Goal: Contribute content: Add original content to the website for others to see

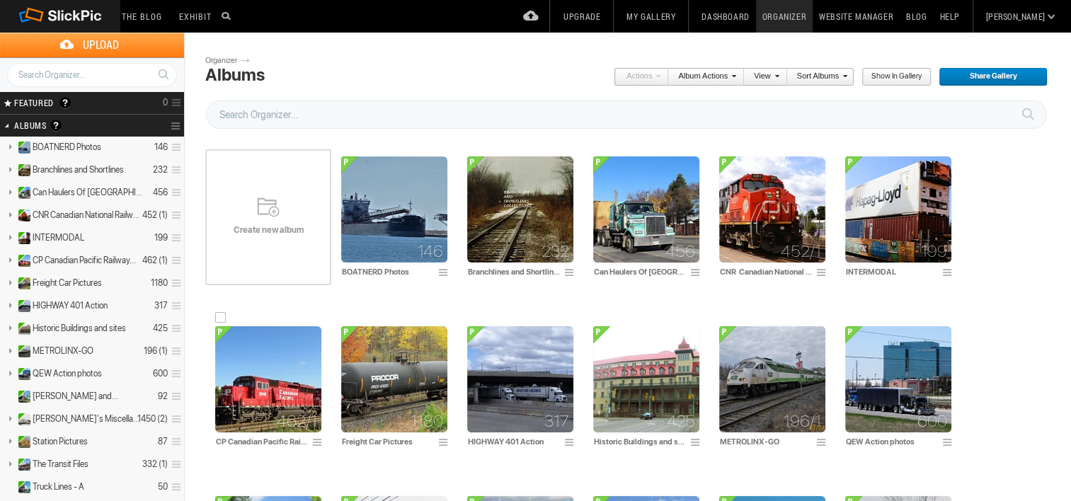
click at [272, 372] on img at bounding box center [268, 379] width 106 height 106
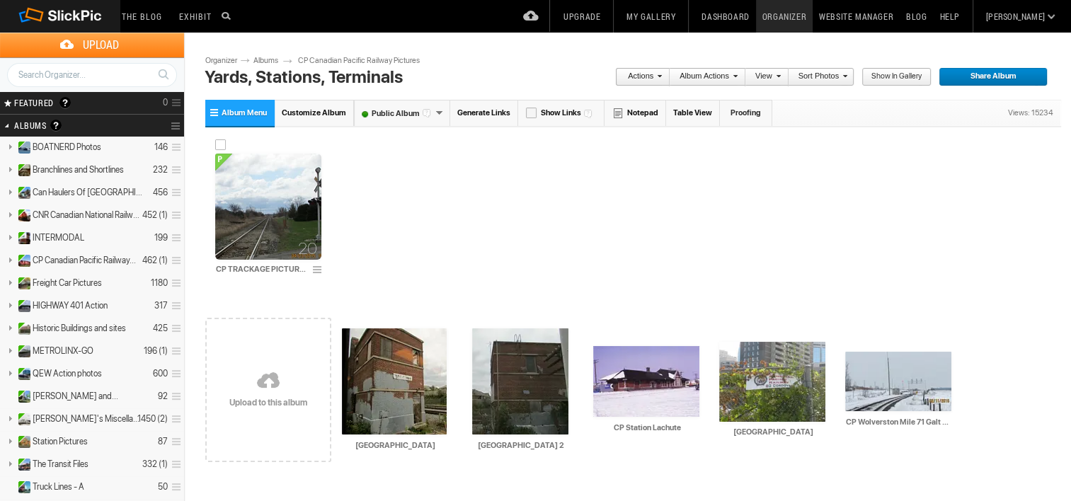
click at [290, 207] on img at bounding box center [268, 207] width 106 height 106
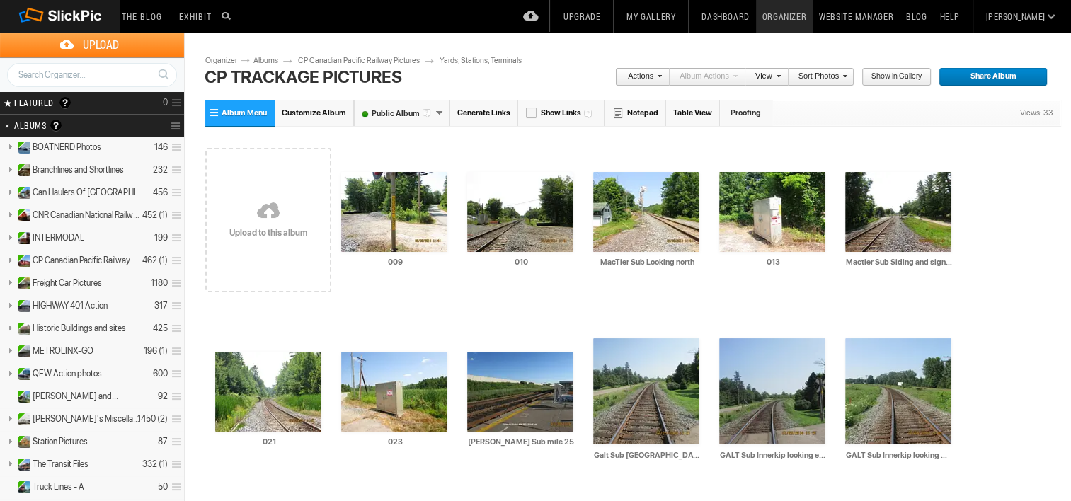
click at [265, 229] on link at bounding box center [268, 212] width 126 height 164
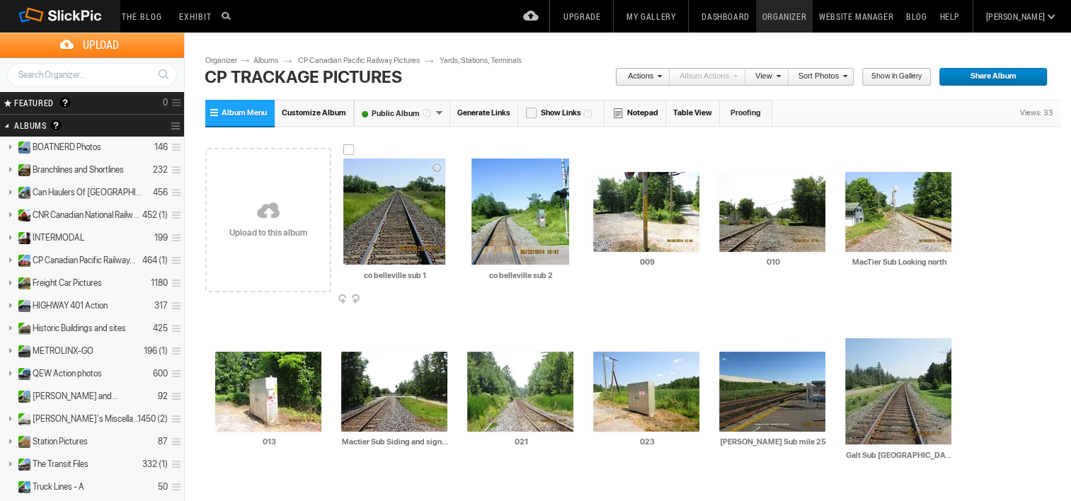
click at [387, 219] on img at bounding box center [394, 212] width 102 height 106
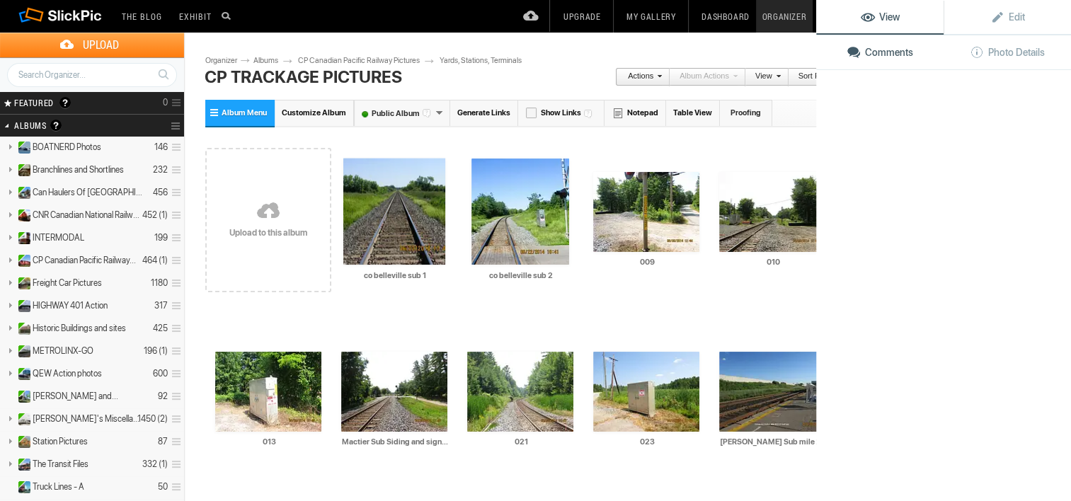
click at [387, 219] on img at bounding box center [394, 212] width 102 height 106
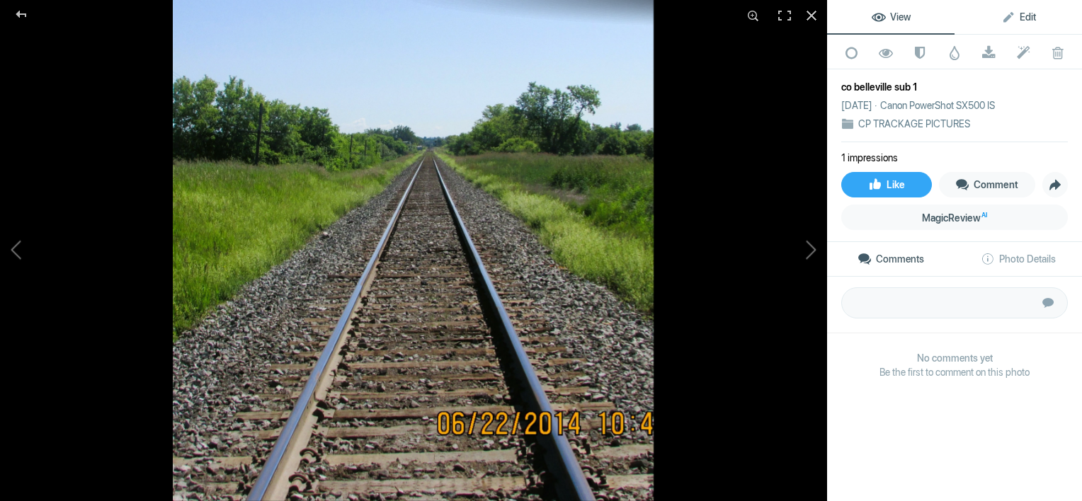
click at [1018, 12] on span "Edit" at bounding box center [1018, 16] width 35 height 11
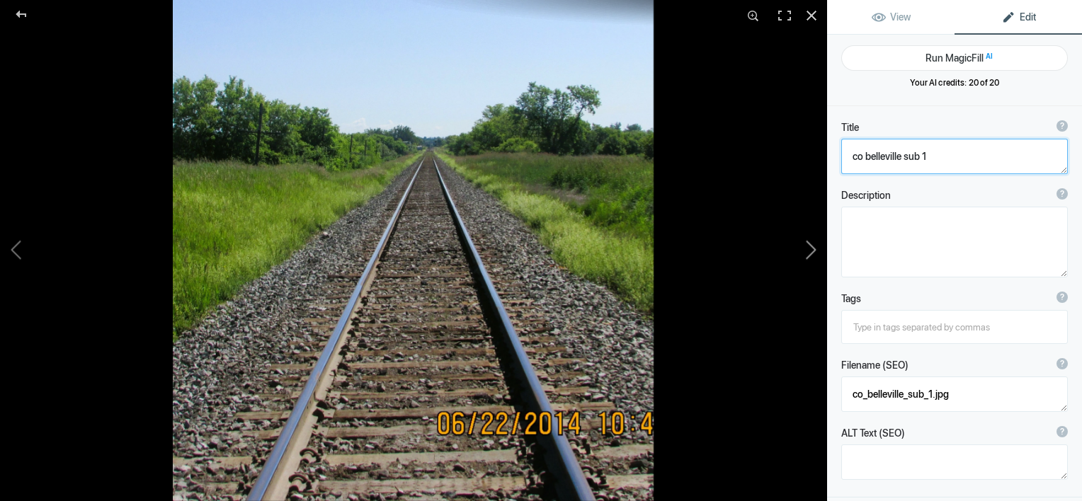
drag, startPoint x: 943, startPoint y: 154, endPoint x: 801, endPoint y: 178, distance: 143.6
click at [801, 178] on div "co belleville sub 1 View Edit Run MagicFill AI Your AI credits: 20 of 20 You ha…" at bounding box center [541, 250] width 1082 height 501
type textarea "Belleville Sub at [GEOGRAPHIC_DATA]"
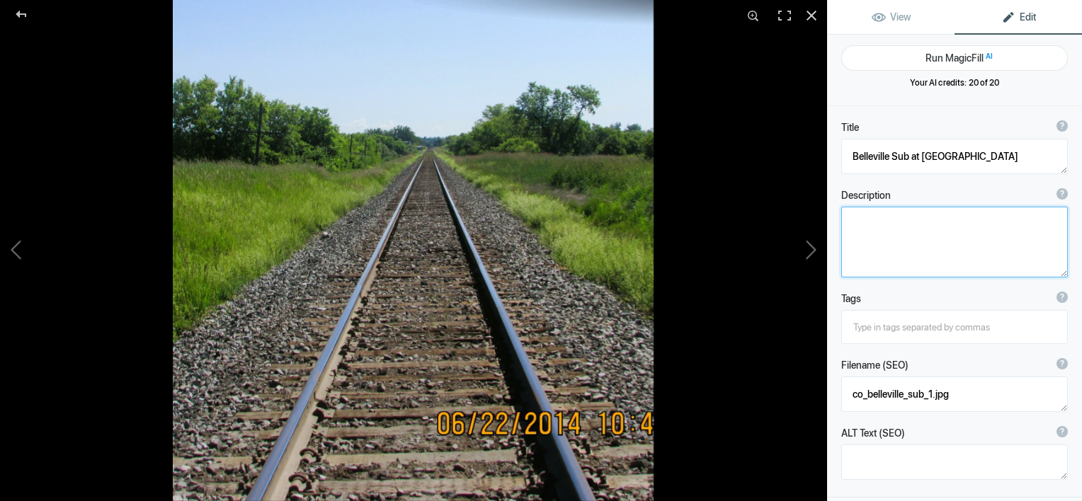
click at [869, 234] on textarea at bounding box center [954, 242] width 227 height 71
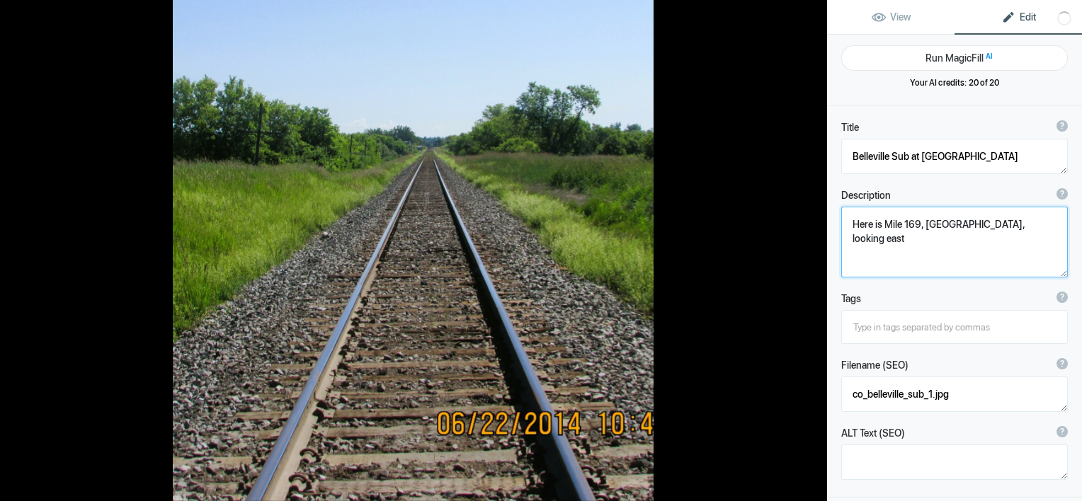
type textarea "Here is Mile 169, [GEOGRAPHIC_DATA], looking east."
click at [806, 251] on button at bounding box center [774, 251] width 106 height 181
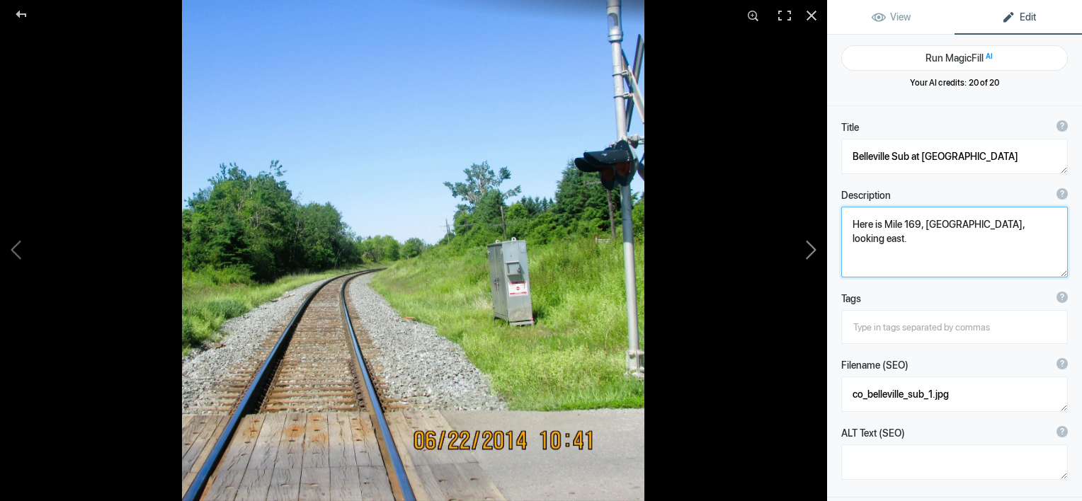
type textarea "co belleville sub 2"
type textarea "co_belleville_sub_2.jpg"
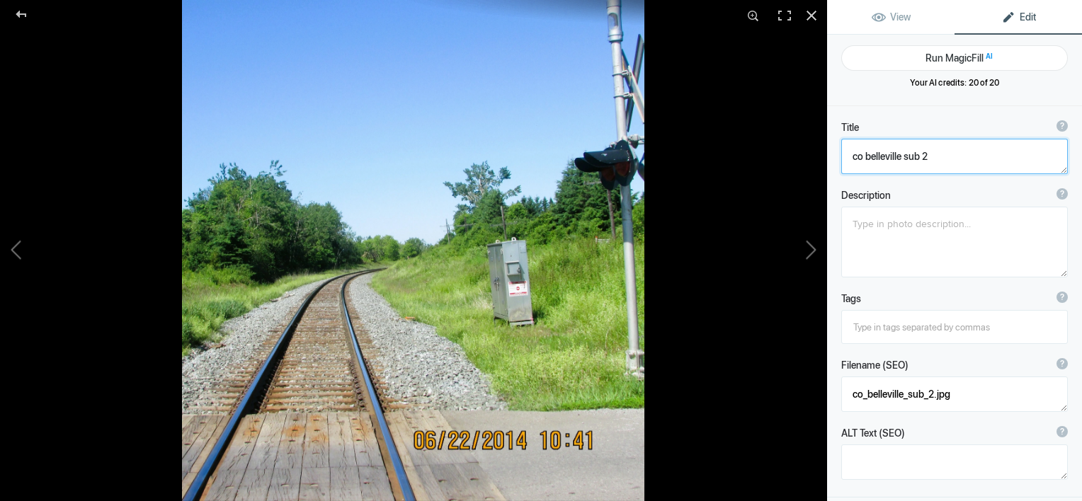
drag, startPoint x: 966, startPoint y: 154, endPoint x: 835, endPoint y: 179, distance: 132.7
click at [835, 179] on div "Title ? Photo title is one of the highest used Search Engine ranking criteria a…" at bounding box center [954, 147] width 255 height 68
type textarea "Belleville Sub looking west."
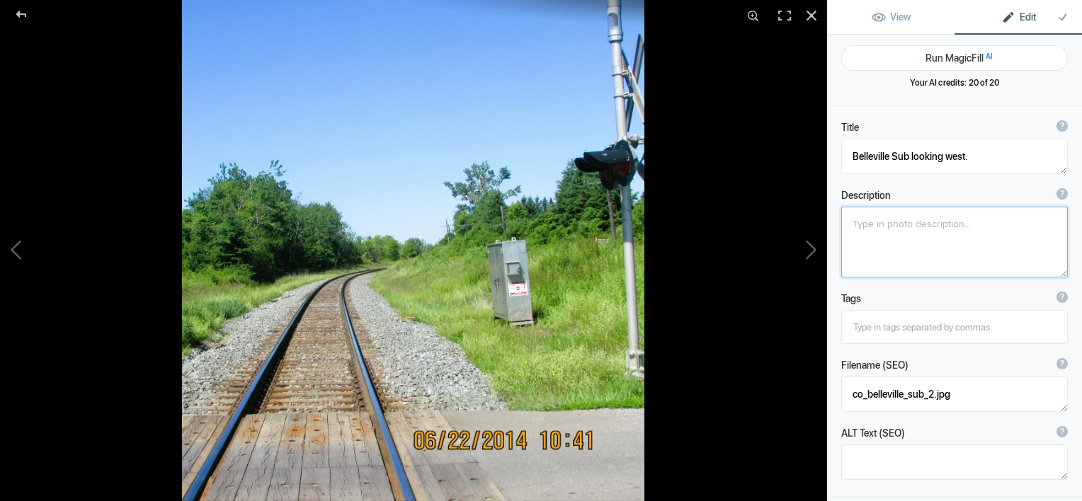
click at [878, 232] on textarea at bounding box center [954, 242] width 227 height 71
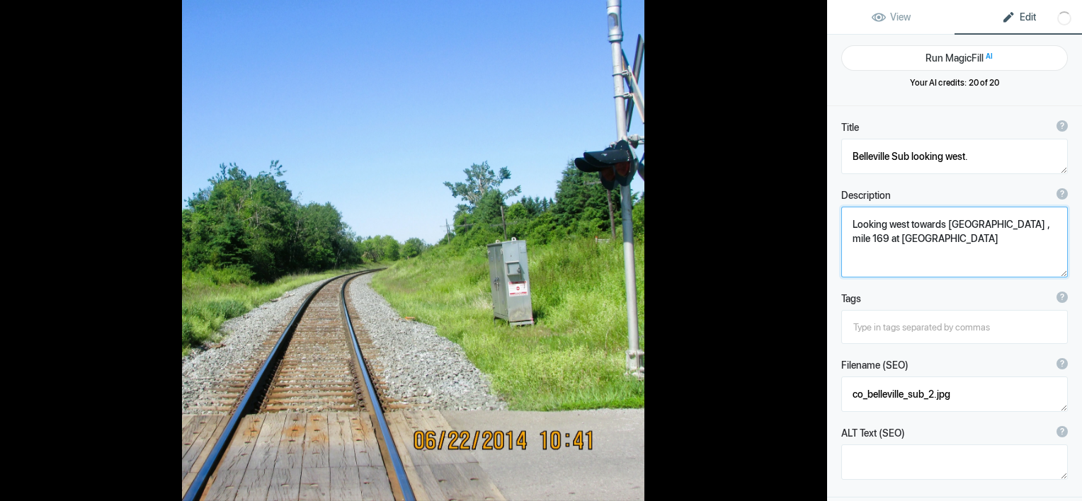
type textarea "Looking west towards [GEOGRAPHIC_DATA] , mile 169 at [GEOGRAPHIC_DATA]."
click at [809, 253] on button at bounding box center [774, 251] width 106 height 181
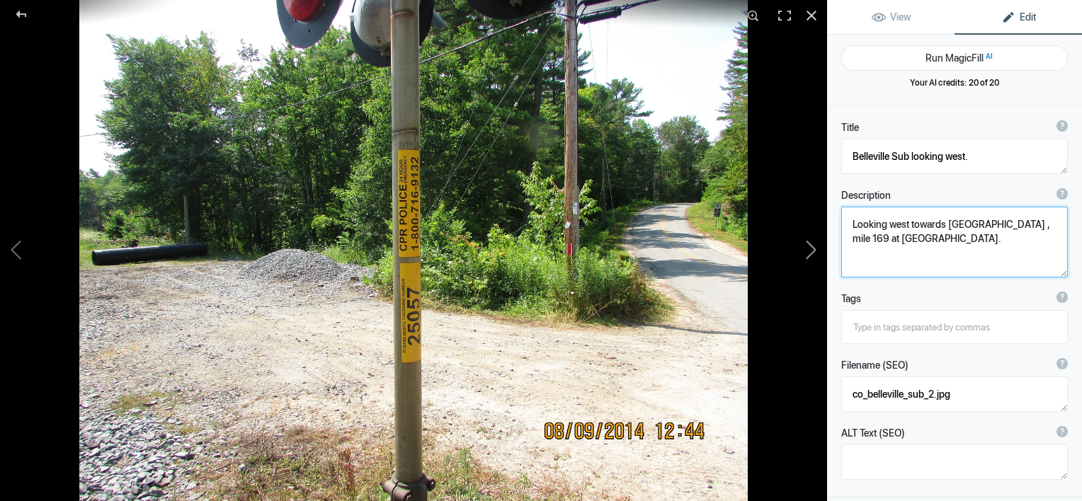
type textarea "009"
type textarea "009.jpg"
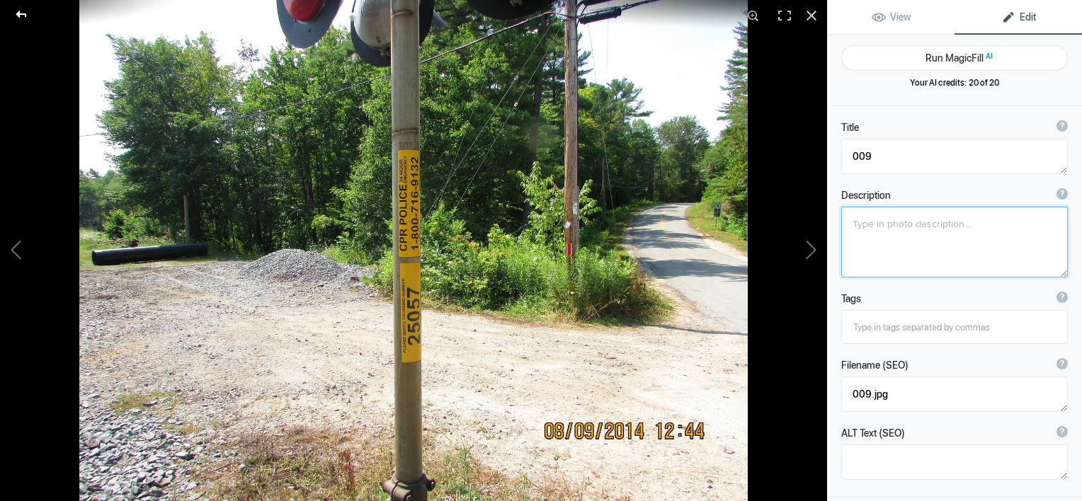
click at [21, 16] on div at bounding box center [21, 14] width 51 height 28
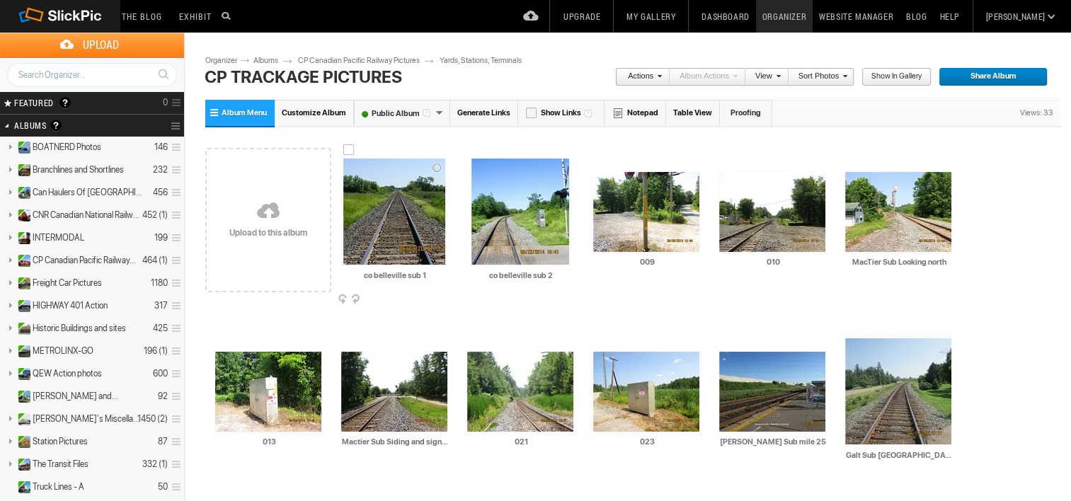
click at [365, 202] on img at bounding box center [394, 212] width 102 height 106
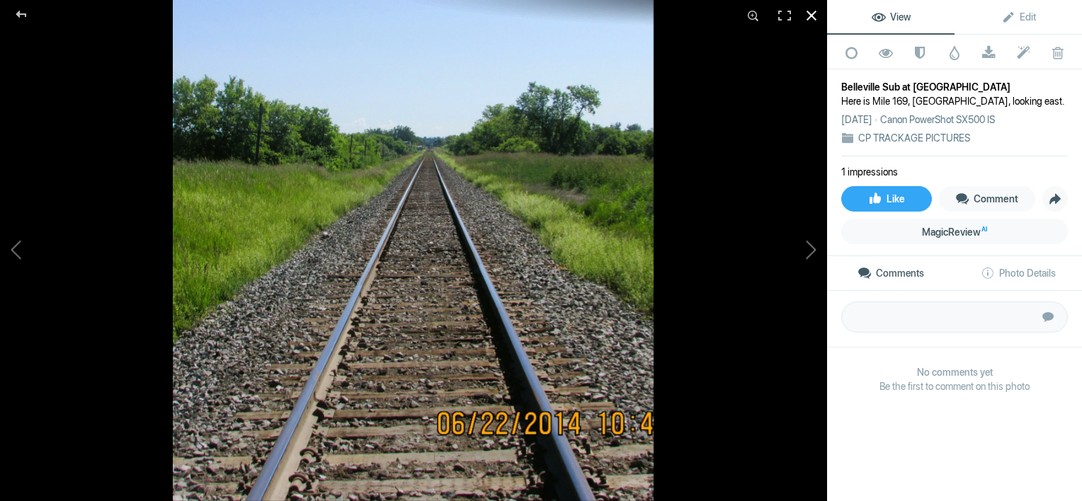
click at [809, 12] on div at bounding box center [811, 15] width 31 height 31
